Goal: Task Accomplishment & Management: Use online tool/utility

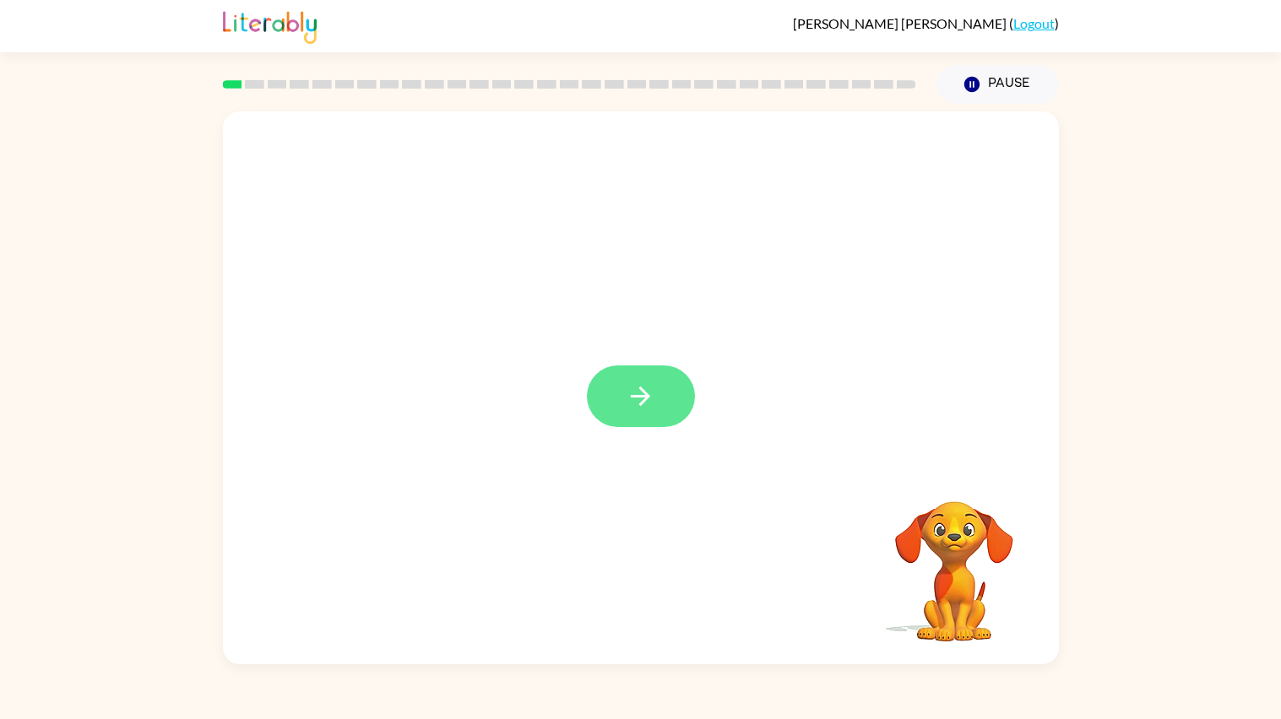
click at [669, 413] on button "button" at bounding box center [641, 396] width 108 height 62
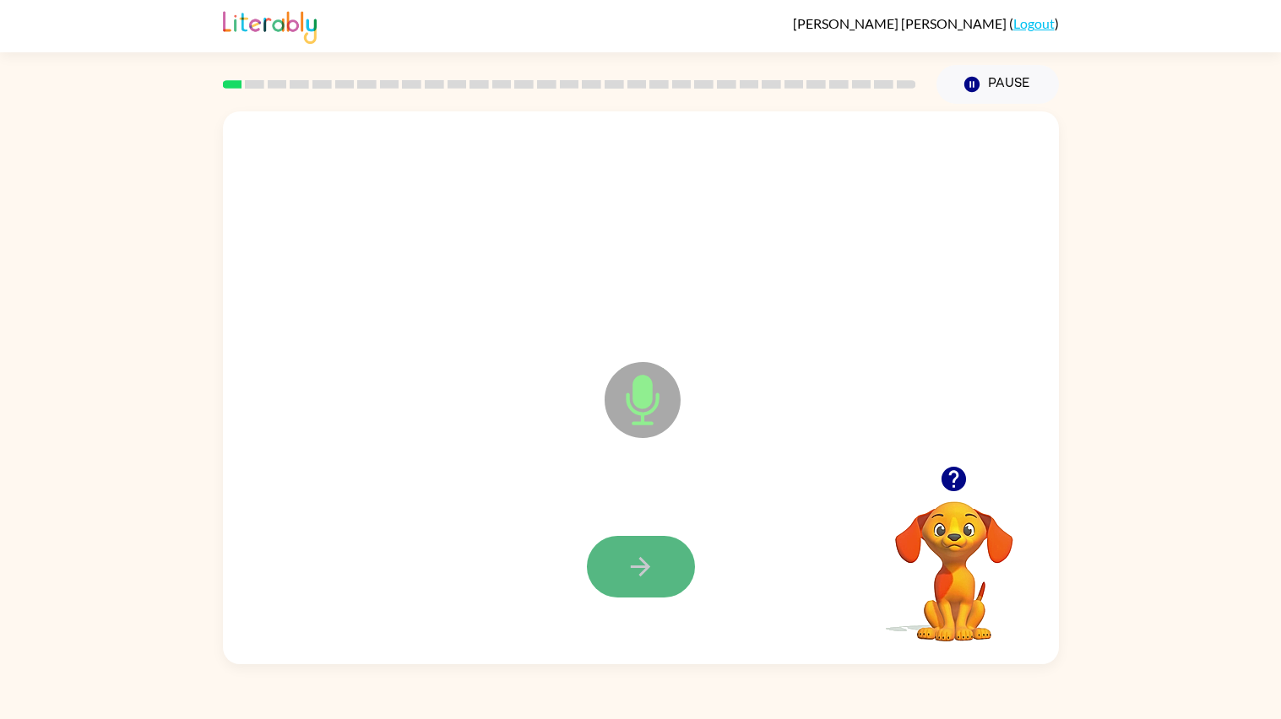
click at [658, 556] on button "button" at bounding box center [641, 567] width 108 height 62
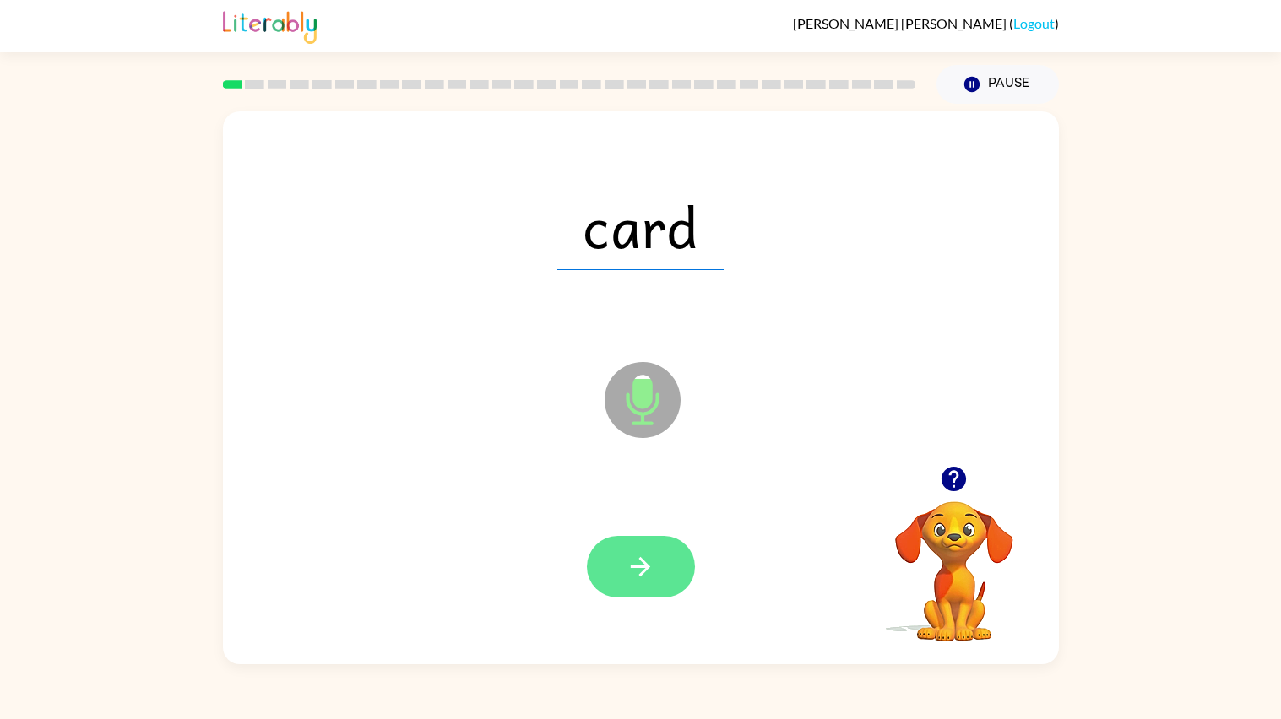
click at [658, 557] on button "button" at bounding box center [641, 567] width 108 height 62
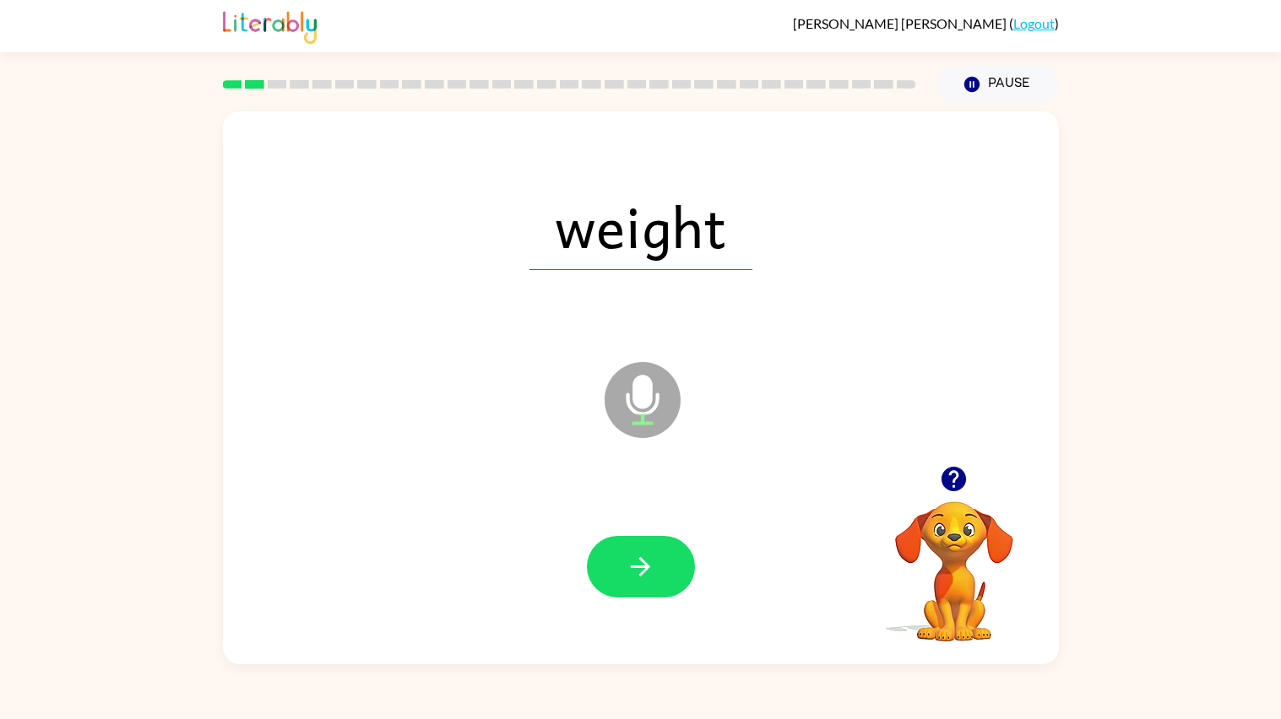
click at [658, 557] on button "button" at bounding box center [641, 567] width 108 height 62
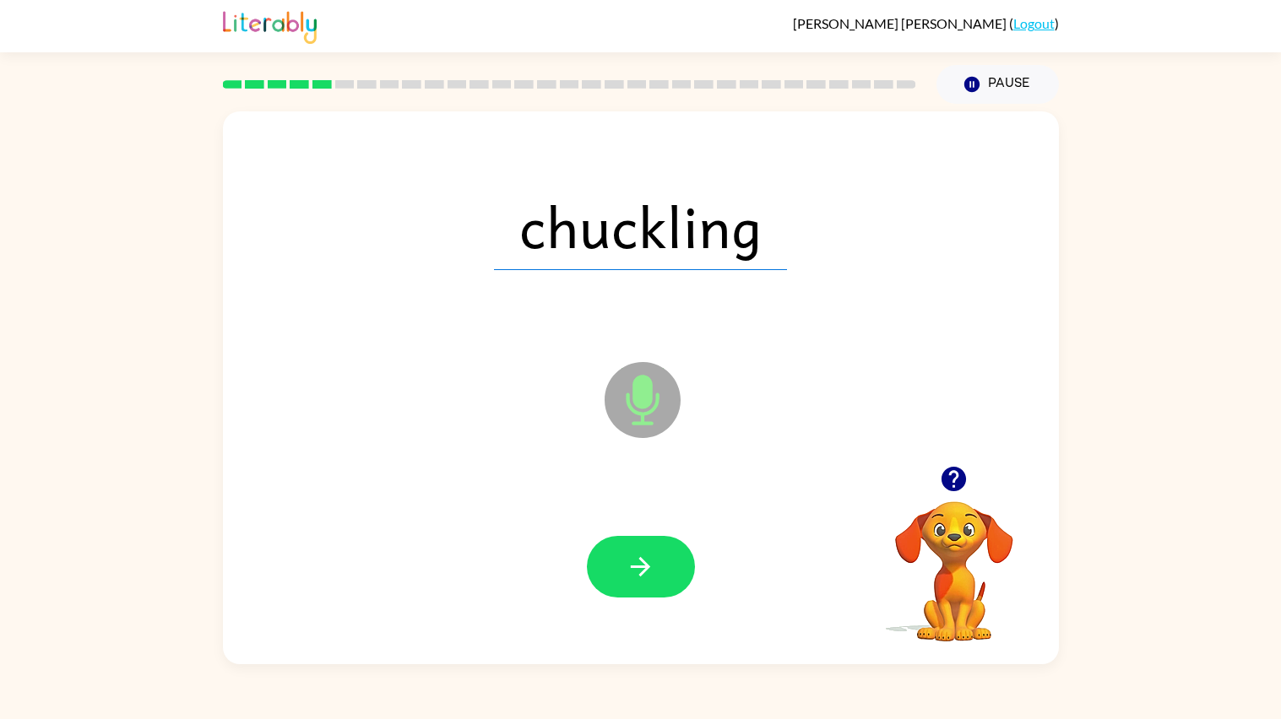
click at [658, 557] on button "button" at bounding box center [641, 567] width 108 height 62
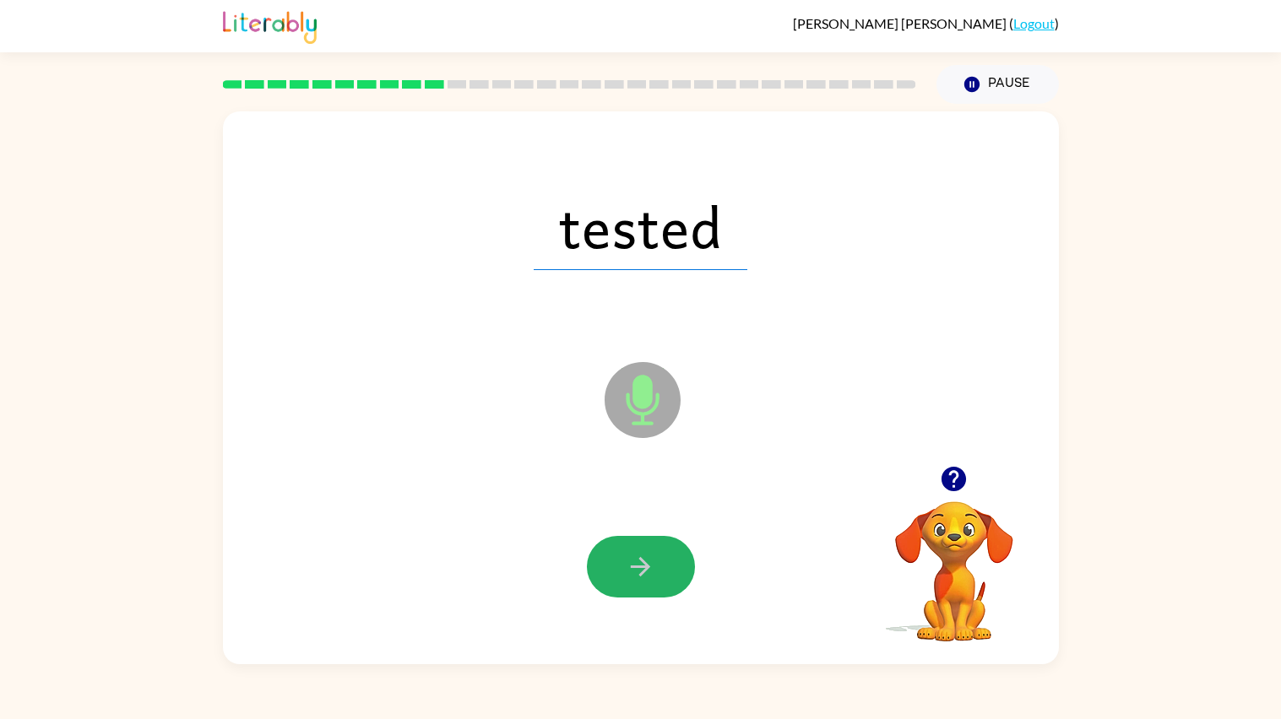
click at [658, 557] on button "button" at bounding box center [641, 567] width 108 height 62
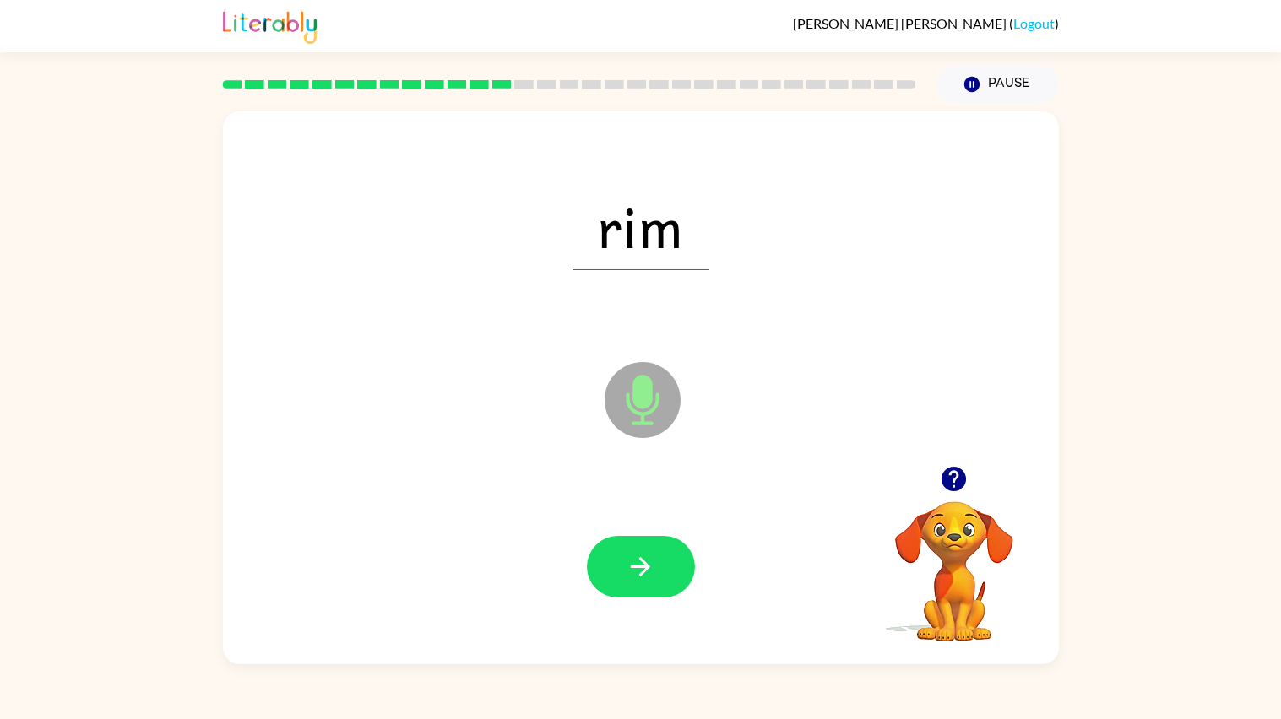
click at [658, 557] on button "button" at bounding box center [641, 567] width 108 height 62
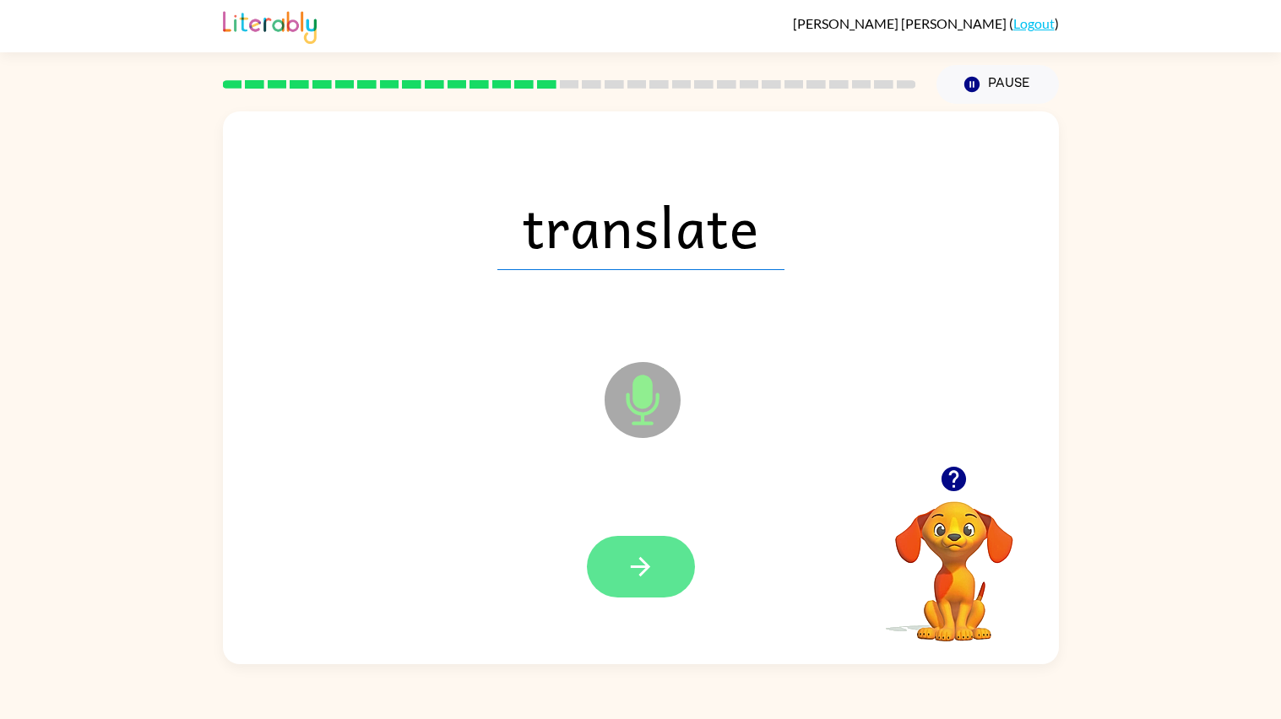
click at [630, 568] on icon "button" at bounding box center [640, 567] width 30 height 30
click at [631, 568] on icon "button" at bounding box center [640, 566] width 19 height 19
click at [626, 580] on icon "button" at bounding box center [640, 567] width 30 height 30
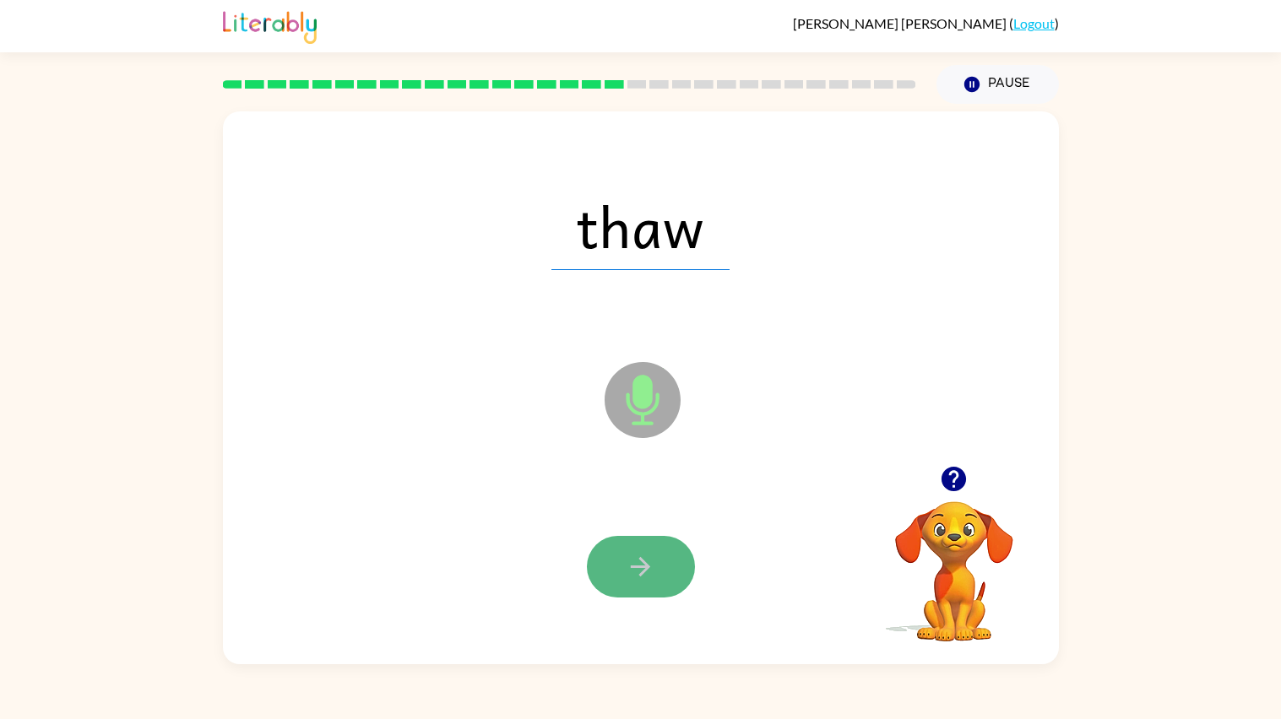
click at [647, 572] on icon "button" at bounding box center [640, 567] width 30 height 30
click at [643, 573] on icon "button" at bounding box center [640, 566] width 19 height 19
click at [634, 562] on icon "button" at bounding box center [640, 567] width 30 height 30
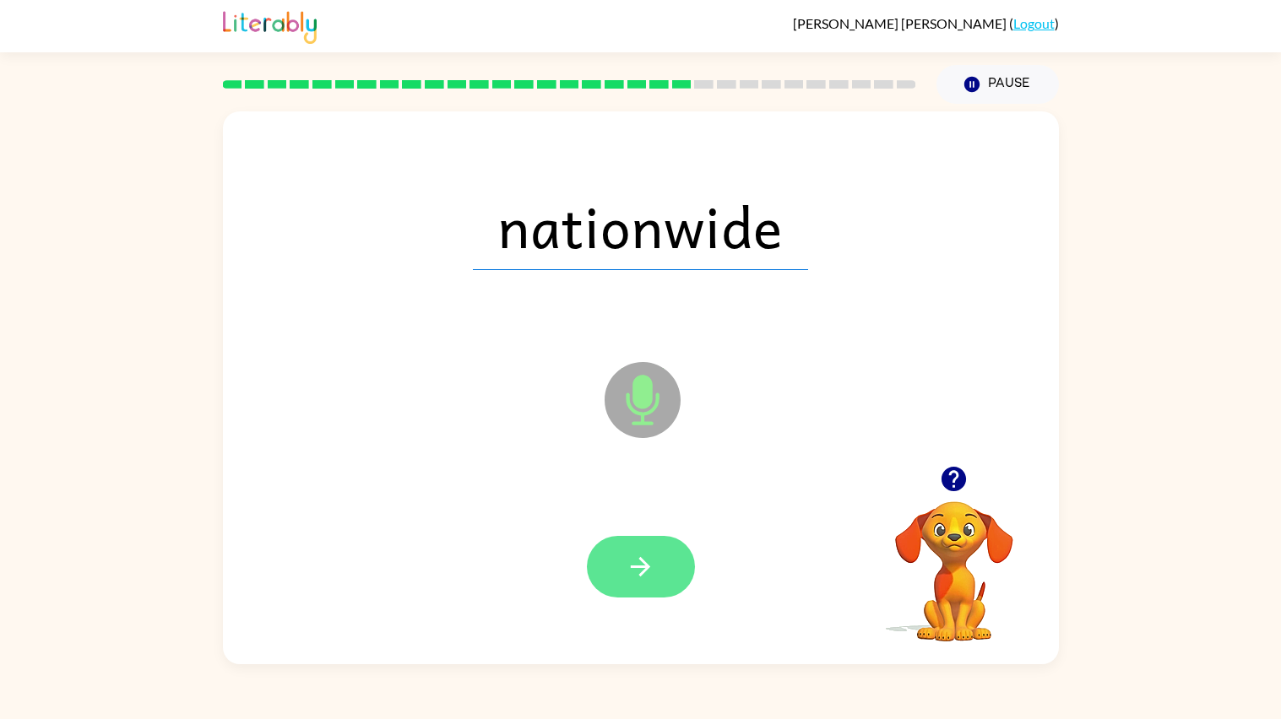
click at [628, 579] on icon "button" at bounding box center [640, 567] width 30 height 30
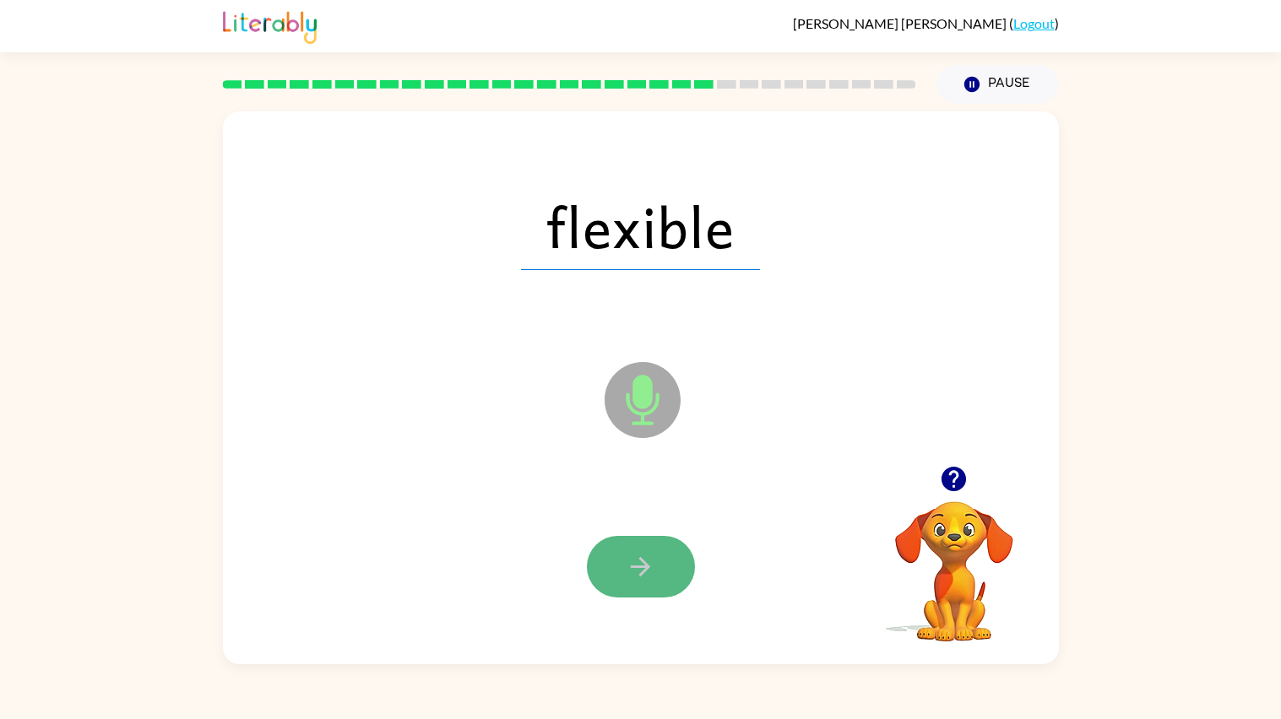
click at [640, 568] on icon "button" at bounding box center [640, 567] width 30 height 30
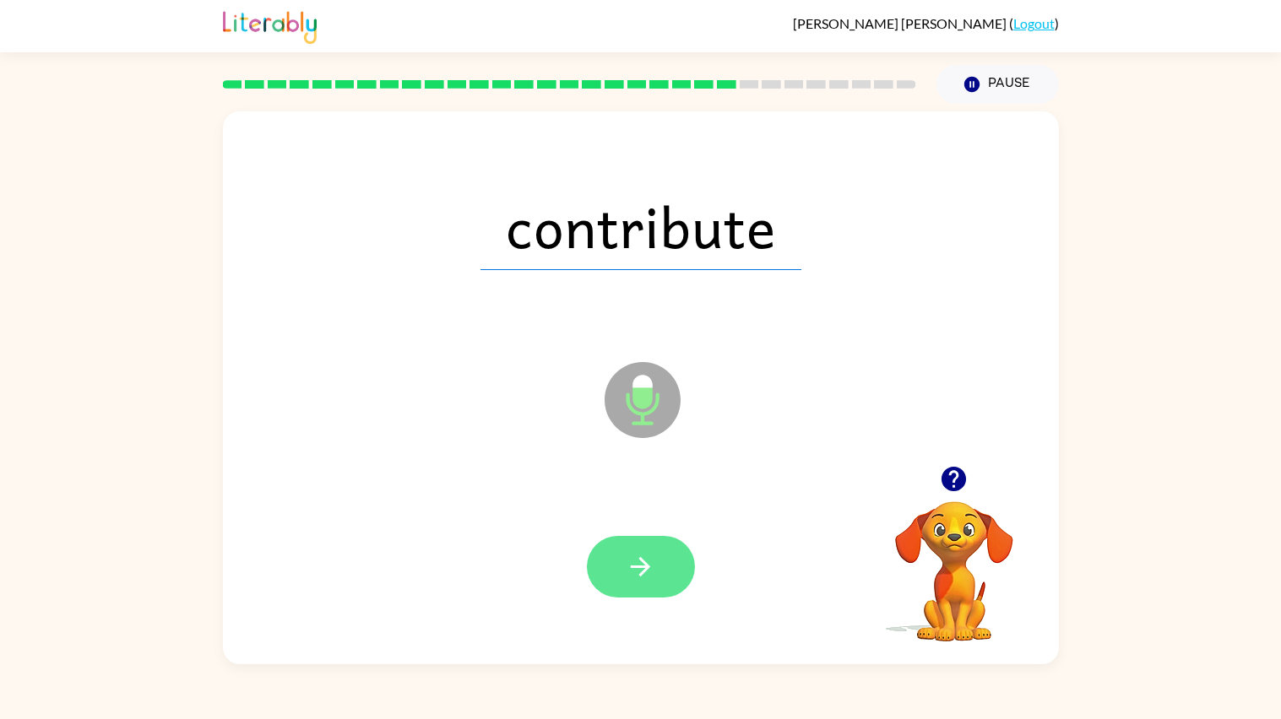
click at [643, 576] on icon "button" at bounding box center [640, 567] width 30 height 30
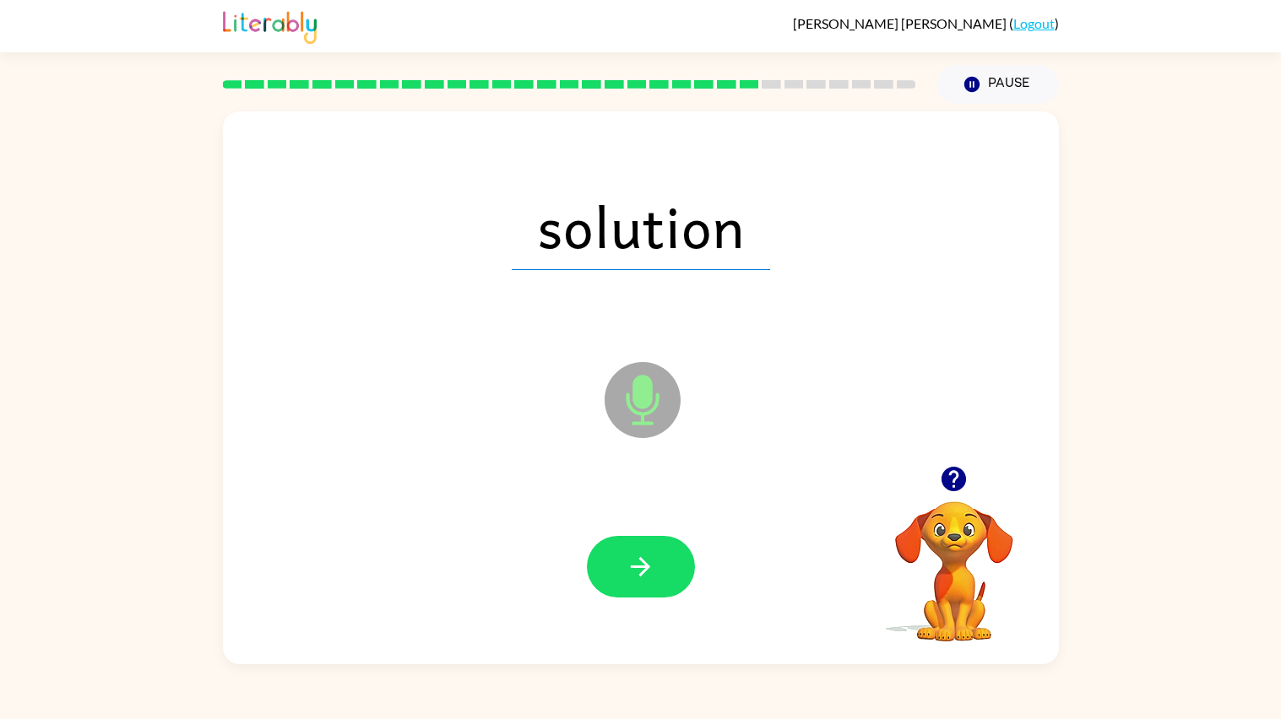
click at [643, 572] on icon "button" at bounding box center [640, 566] width 19 height 19
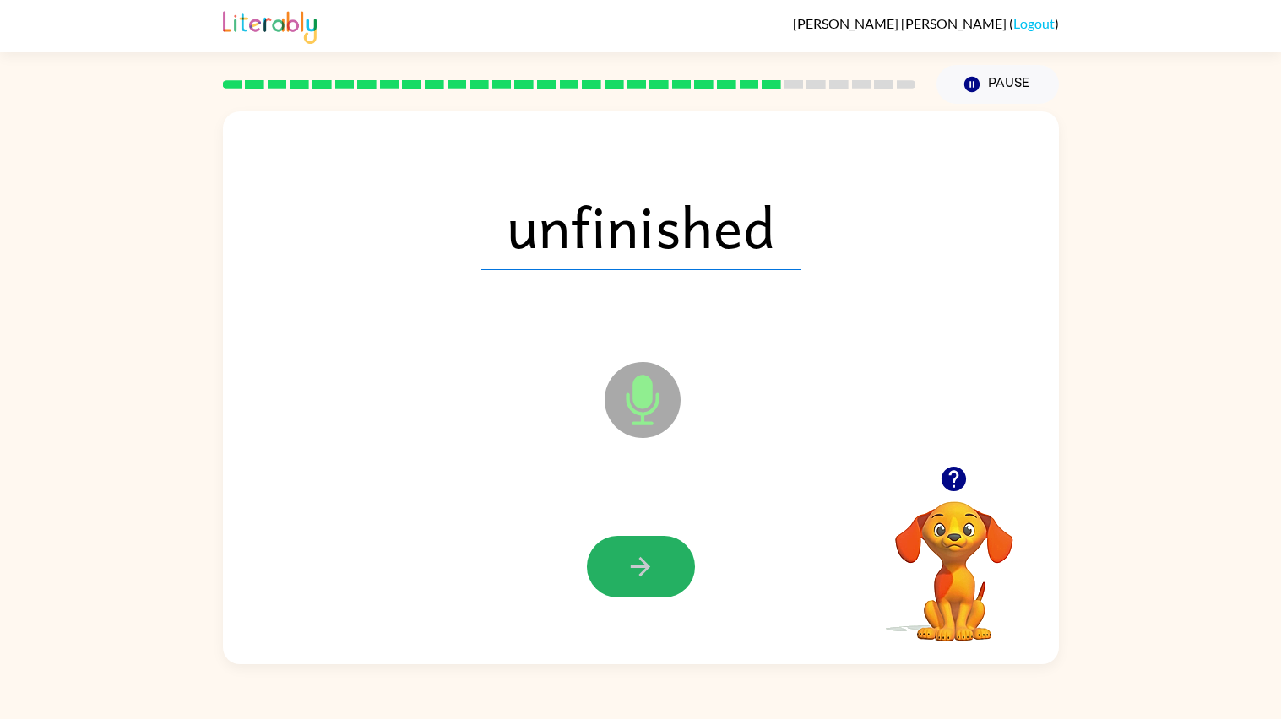
click at [643, 572] on icon "button" at bounding box center [640, 566] width 19 height 19
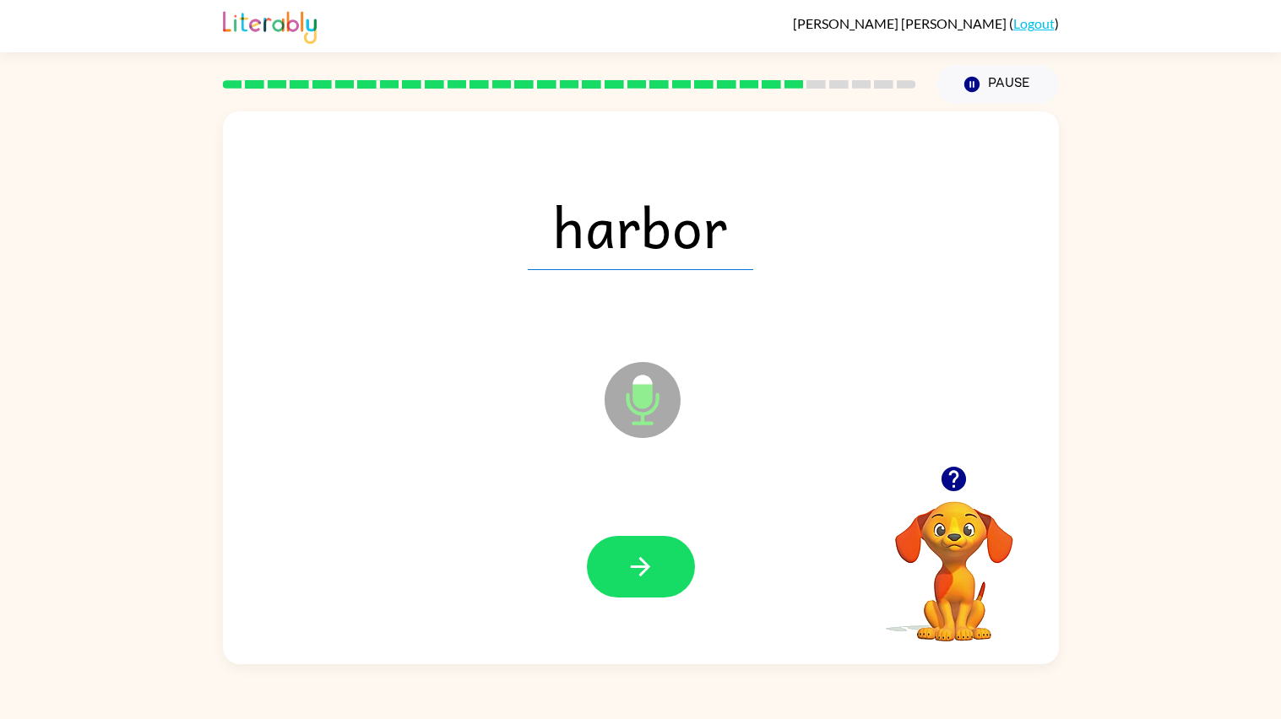
click at [643, 572] on icon "button" at bounding box center [640, 566] width 19 height 19
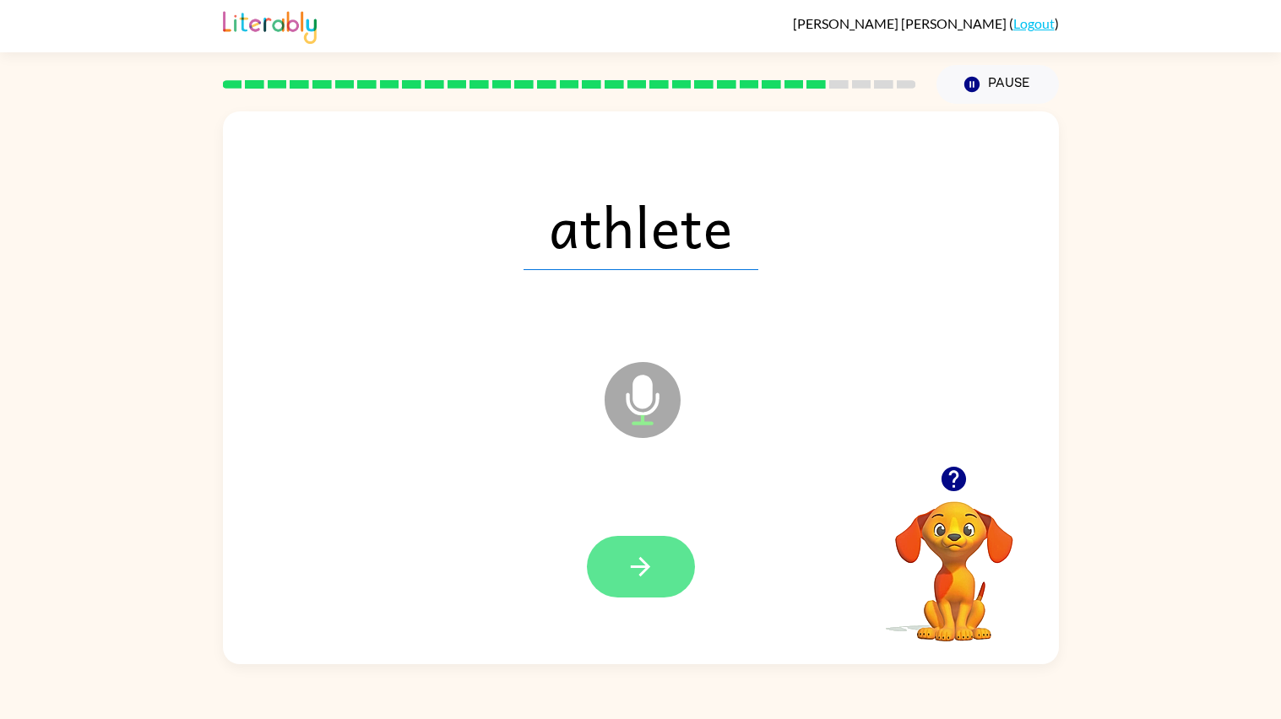
click at [635, 582] on button "button" at bounding box center [641, 567] width 108 height 62
click at [631, 586] on button "button" at bounding box center [641, 567] width 108 height 62
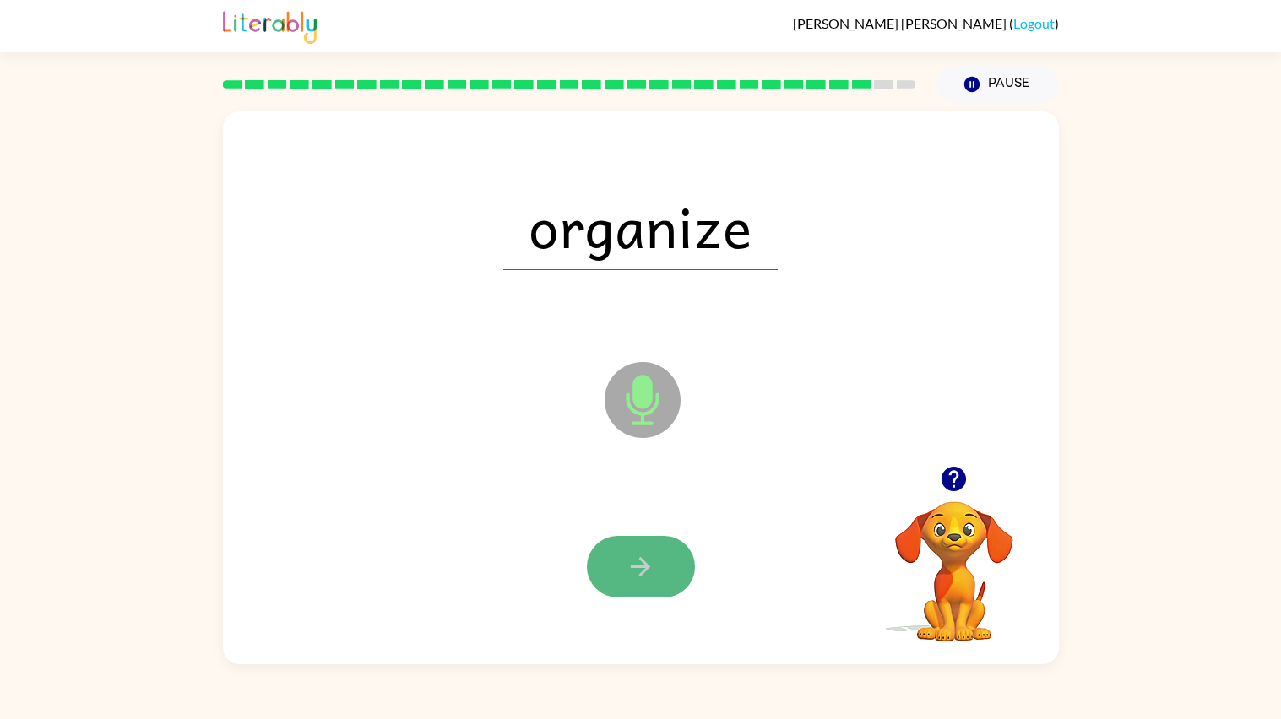
click at [629, 587] on button "button" at bounding box center [641, 567] width 108 height 62
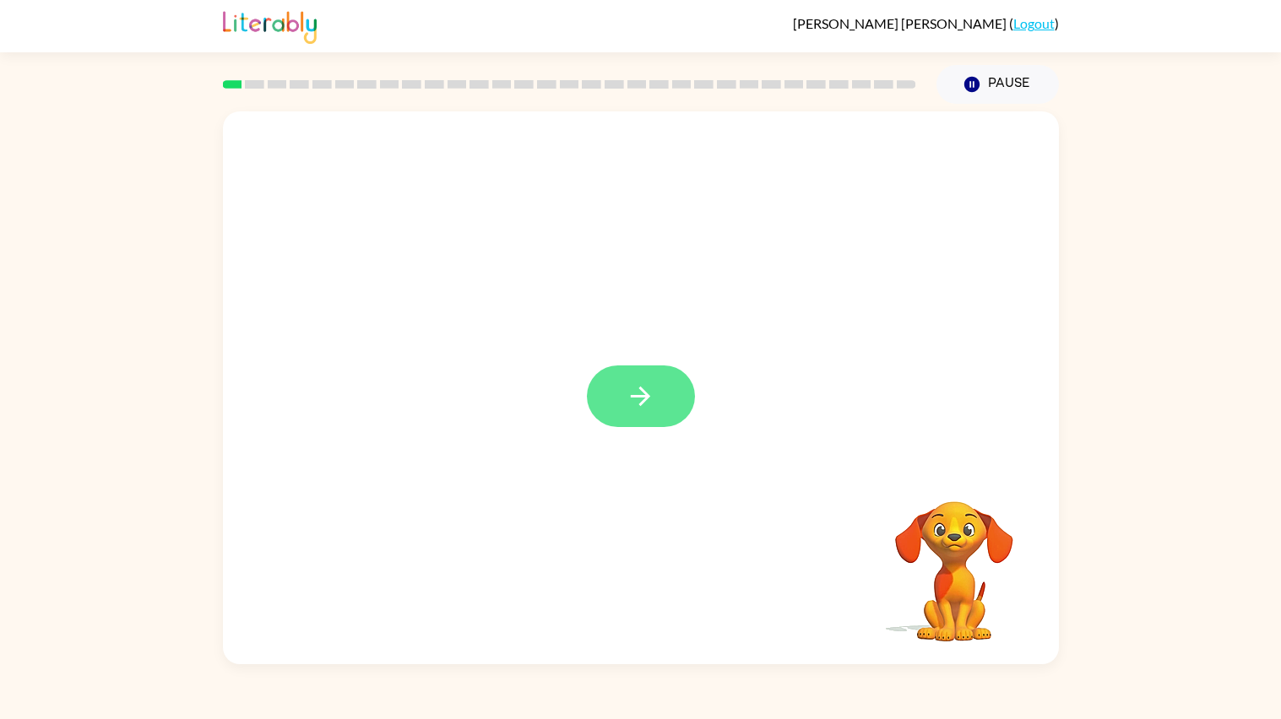
click at [642, 373] on button "button" at bounding box center [641, 396] width 108 height 62
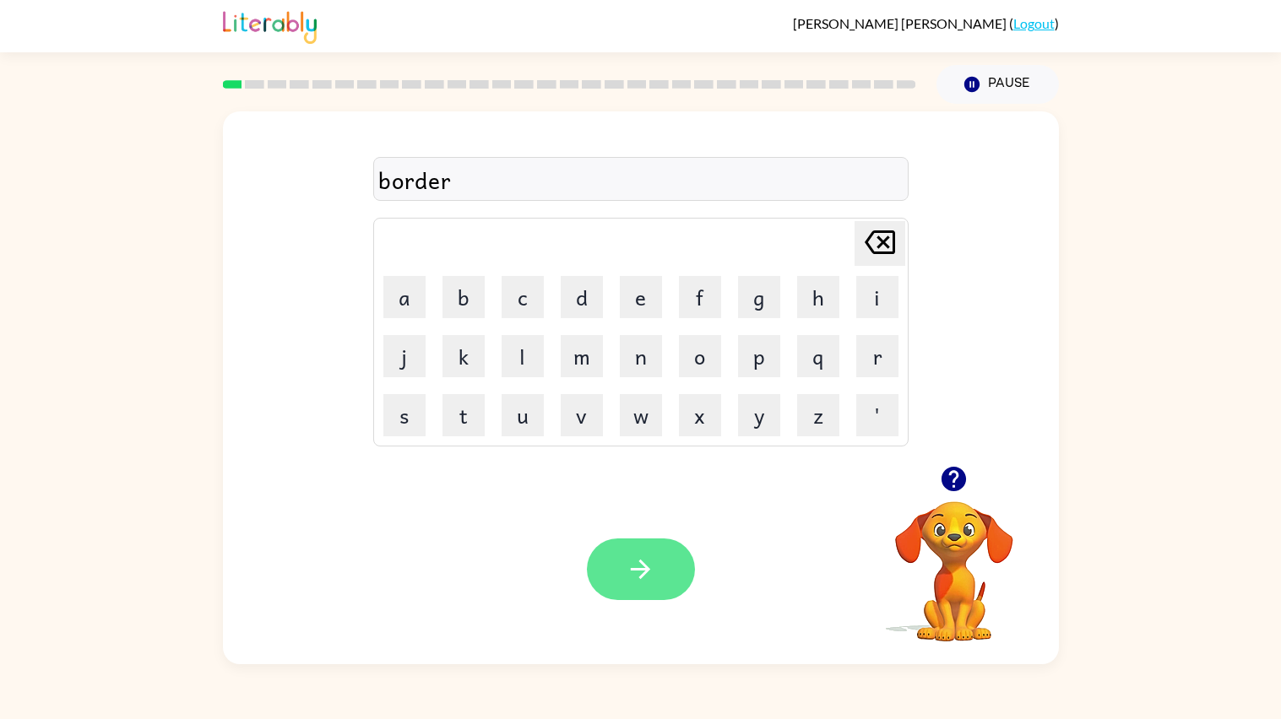
click at [650, 572] on icon "button" at bounding box center [640, 570] width 30 height 30
click at [675, 585] on button "button" at bounding box center [641, 570] width 108 height 62
click at [625, 554] on button "button" at bounding box center [641, 570] width 108 height 62
click at [631, 560] on icon "button" at bounding box center [640, 570] width 30 height 30
click at [968, 561] on video "Your browser must support playing .mp4 files to use Literably. Please try using…" at bounding box center [953, 559] width 169 height 169
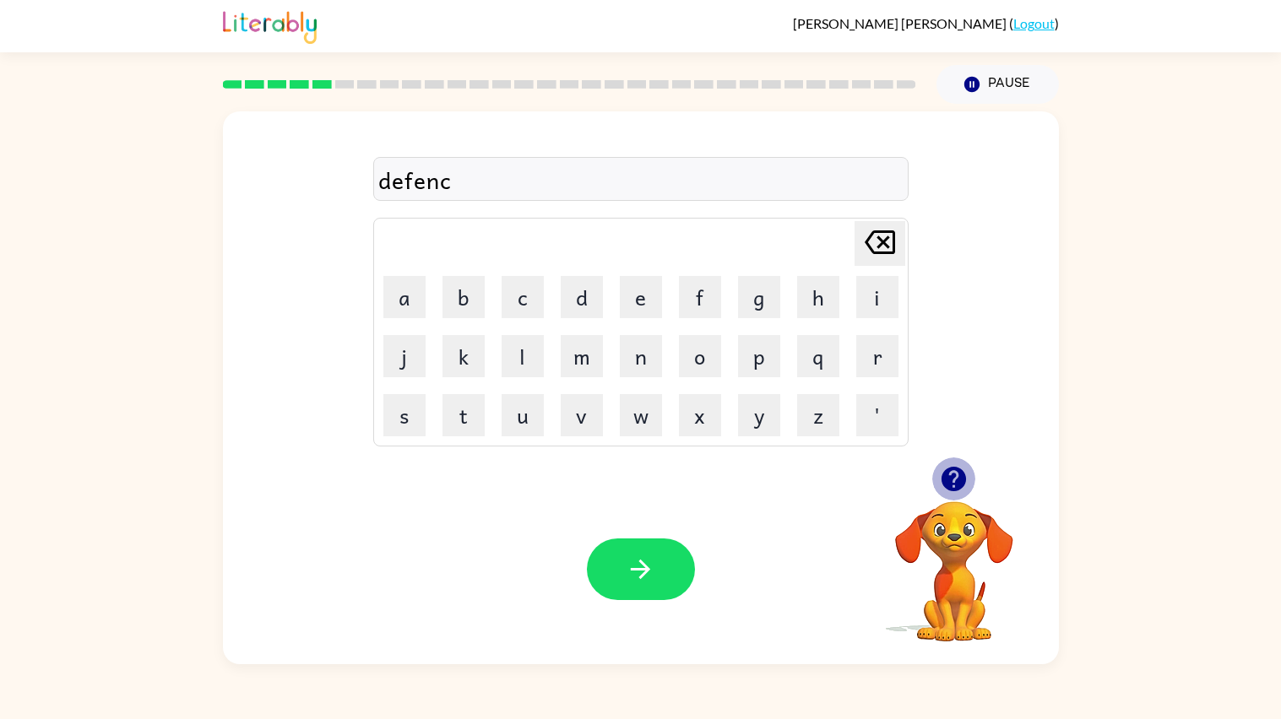
click at [944, 474] on icon "button" at bounding box center [953, 479] width 24 height 24
click at [640, 180] on div at bounding box center [640, 179] width 535 height 44
click at [946, 484] on icon "button" at bounding box center [953, 479] width 24 height 24
click at [615, 572] on button "button" at bounding box center [641, 570] width 108 height 62
click at [739, 372] on button "p" at bounding box center [759, 356] width 42 height 42
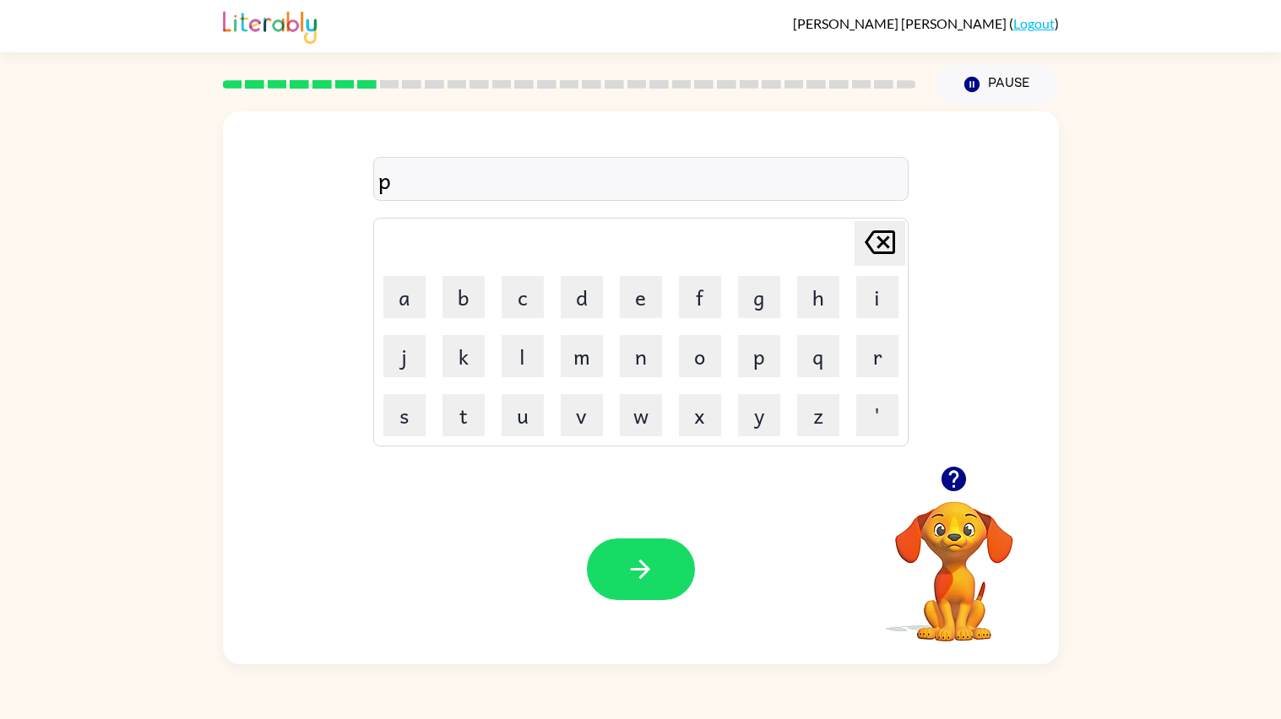
type button "p"
click at [664, 584] on button "button" at bounding box center [641, 570] width 108 height 62
click at [658, 583] on button "button" at bounding box center [641, 570] width 108 height 62
click at [647, 565] on icon "button" at bounding box center [640, 570] width 30 height 30
click at [643, 556] on icon "button" at bounding box center [640, 570] width 30 height 30
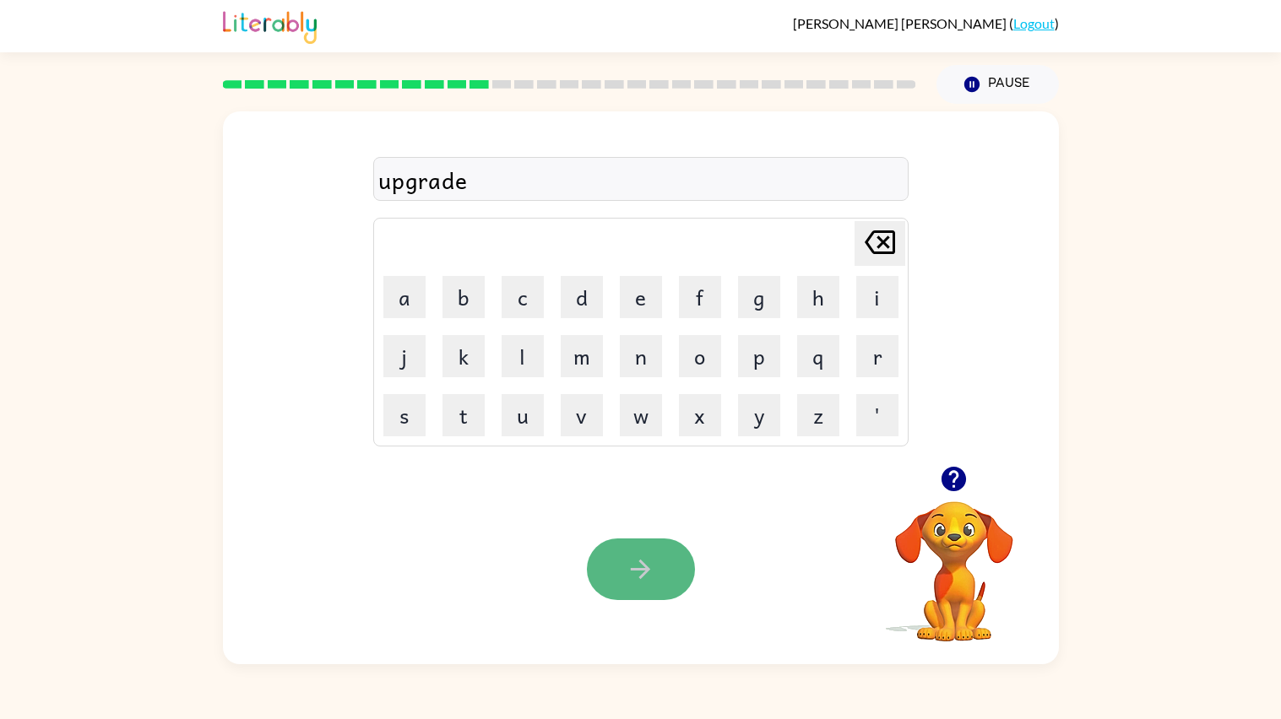
click at [652, 589] on button "button" at bounding box center [641, 570] width 108 height 62
click at [685, 589] on button "button" at bounding box center [641, 570] width 108 height 62
click at [671, 578] on button "button" at bounding box center [641, 570] width 108 height 62
click at [669, 575] on button "button" at bounding box center [641, 570] width 108 height 62
click at [599, 579] on button "button" at bounding box center [641, 570] width 108 height 62
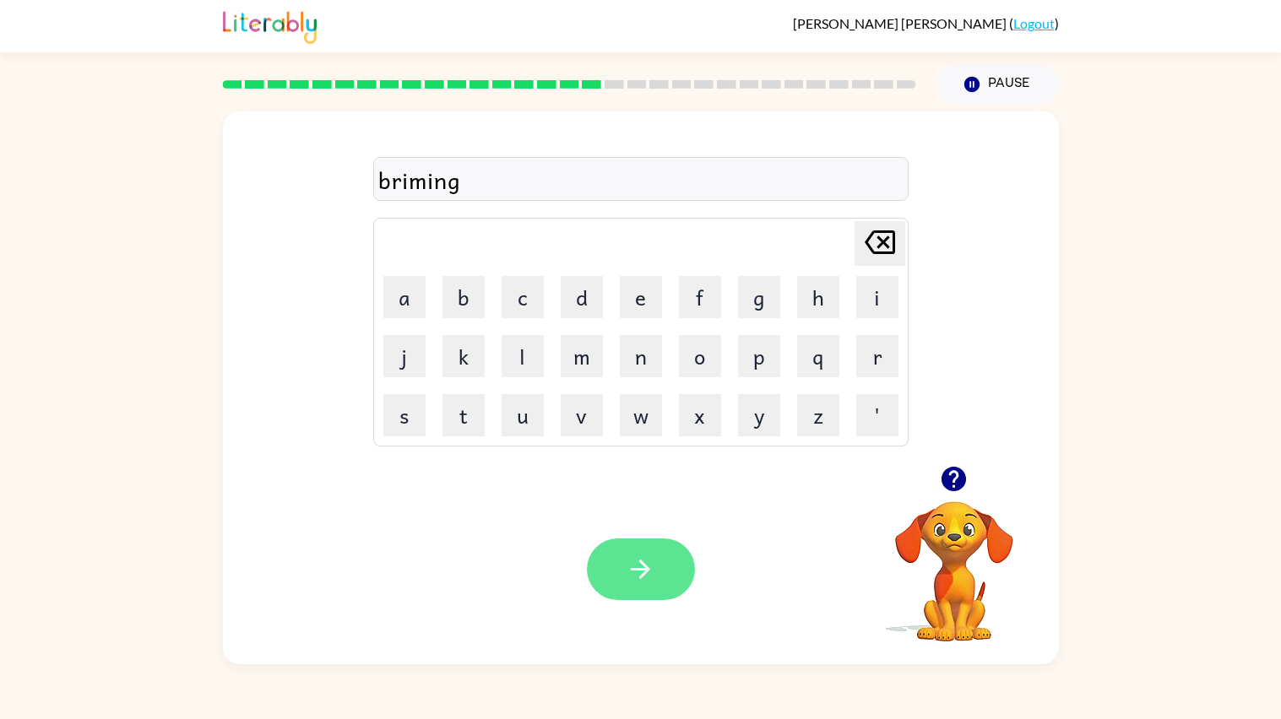
click at [642, 580] on icon "button" at bounding box center [640, 570] width 30 height 30
click at [950, 473] on icon "button" at bounding box center [954, 479] width 30 height 30
click at [674, 560] on button "button" at bounding box center [641, 570] width 108 height 62
click at [645, 570] on icon "button" at bounding box center [640, 569] width 19 height 19
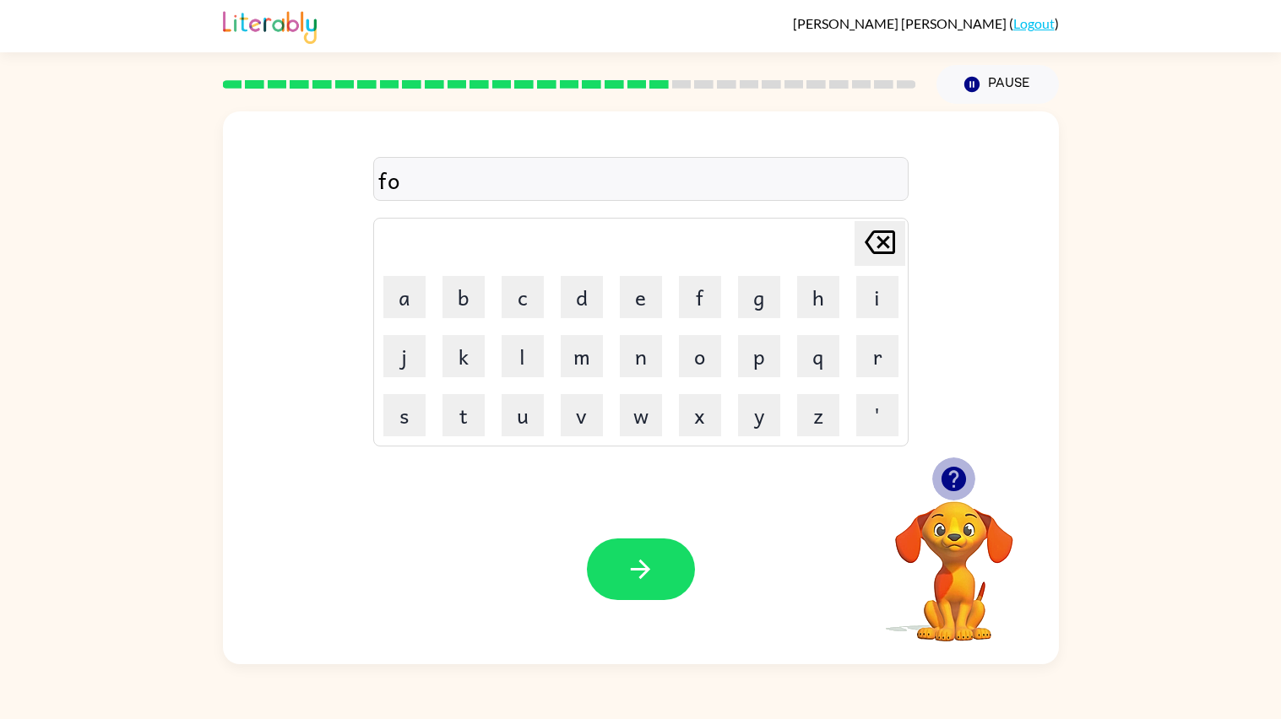
click at [941, 479] on icon "button" at bounding box center [953, 479] width 24 height 24
click at [623, 575] on button "button" at bounding box center [641, 570] width 108 height 62
click at [943, 470] on icon "button" at bounding box center [954, 479] width 30 height 30
click at [678, 585] on button "button" at bounding box center [641, 570] width 108 height 62
click at [952, 470] on icon "button" at bounding box center [953, 479] width 24 height 24
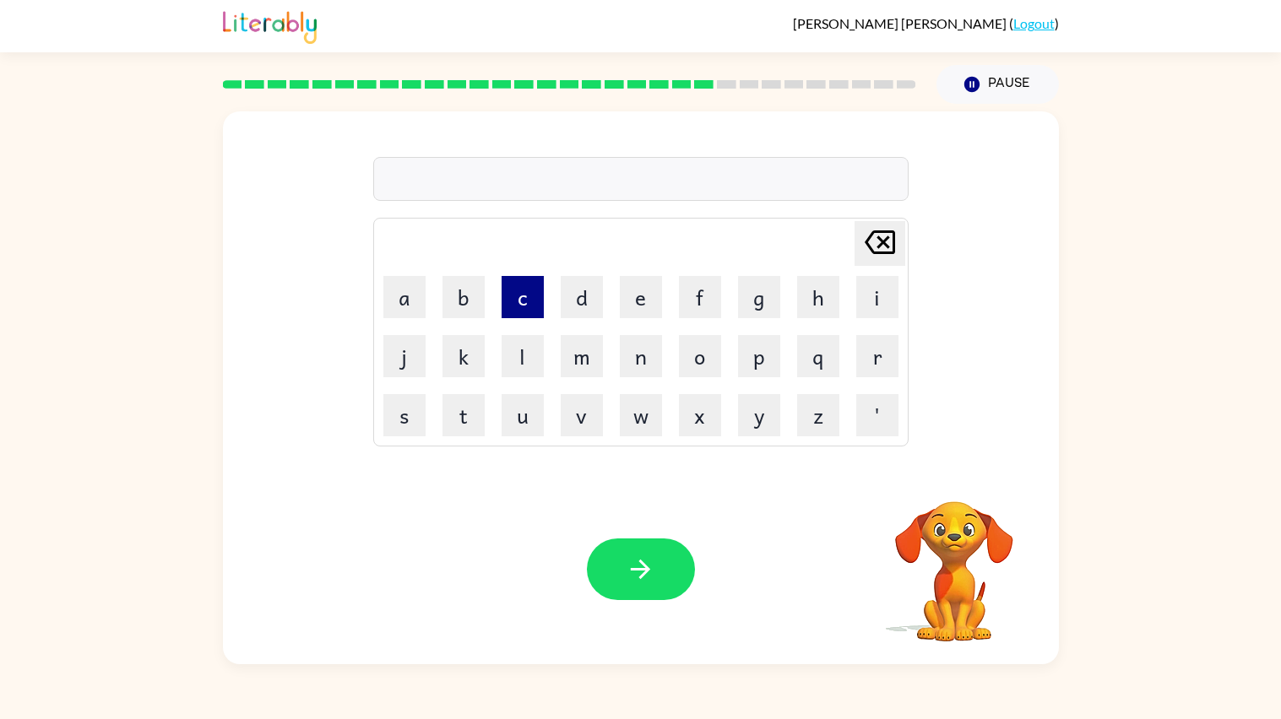
click at [535, 296] on button "c" at bounding box center [522, 297] width 42 height 42
click at [414, 286] on button "a" at bounding box center [404, 297] width 42 height 42
click at [406, 420] on button "s" at bounding box center [404, 415] width 42 height 42
click at [422, 287] on button "a" at bounding box center [404, 297] width 42 height 42
click at [570, 301] on button "d" at bounding box center [581, 297] width 42 height 42
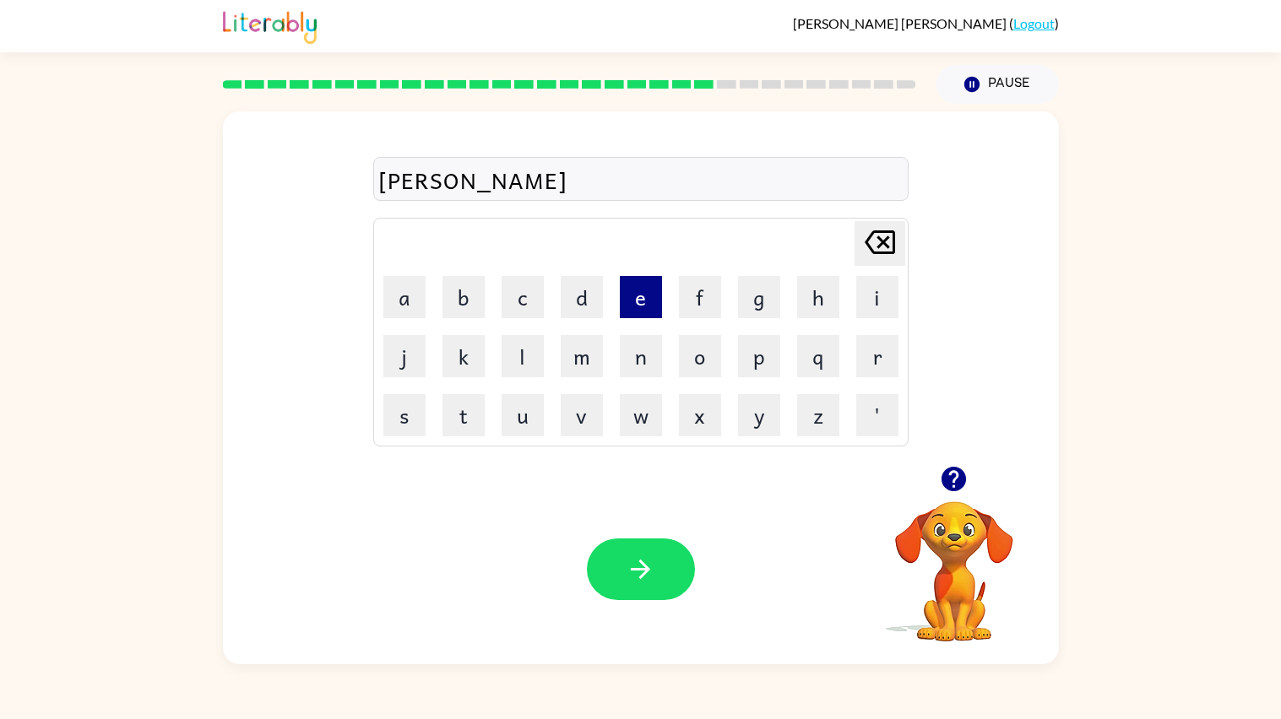
click at [648, 295] on button "e" at bounding box center [641, 297] width 42 height 42
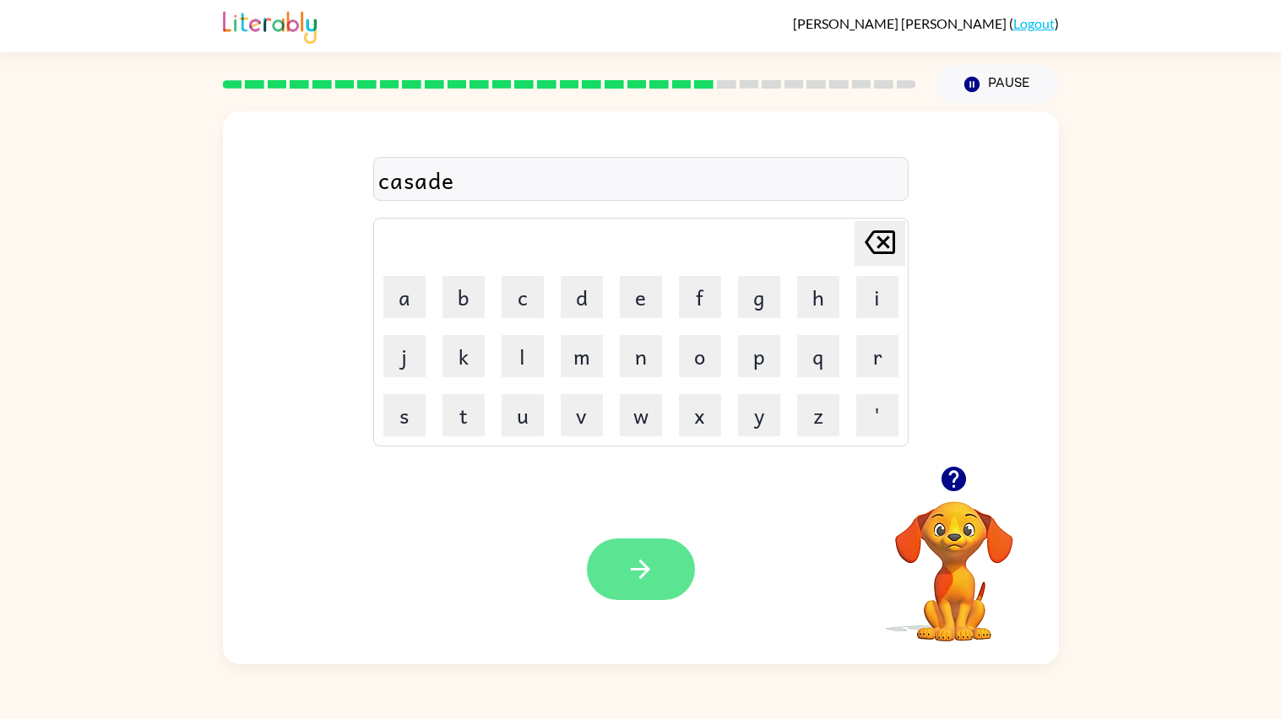
click at [629, 592] on button "button" at bounding box center [641, 570] width 108 height 62
click at [615, 581] on button "button" at bounding box center [641, 570] width 108 height 62
click at [631, 553] on button "button" at bounding box center [641, 570] width 108 height 62
click at [675, 550] on button "button" at bounding box center [641, 570] width 108 height 62
